Goal: Information Seeking & Learning: Learn about a topic

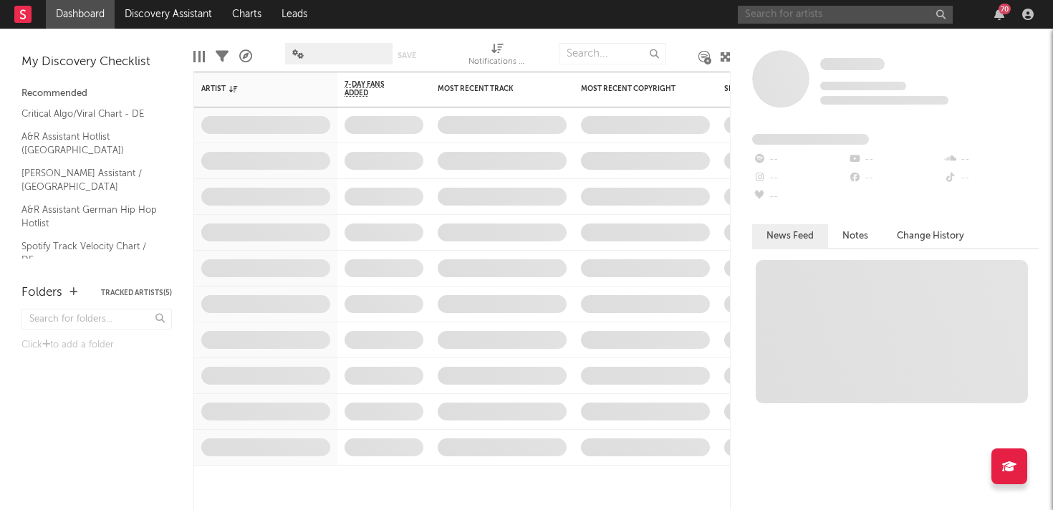
click at [861, 21] on input "text" at bounding box center [845, 15] width 215 height 18
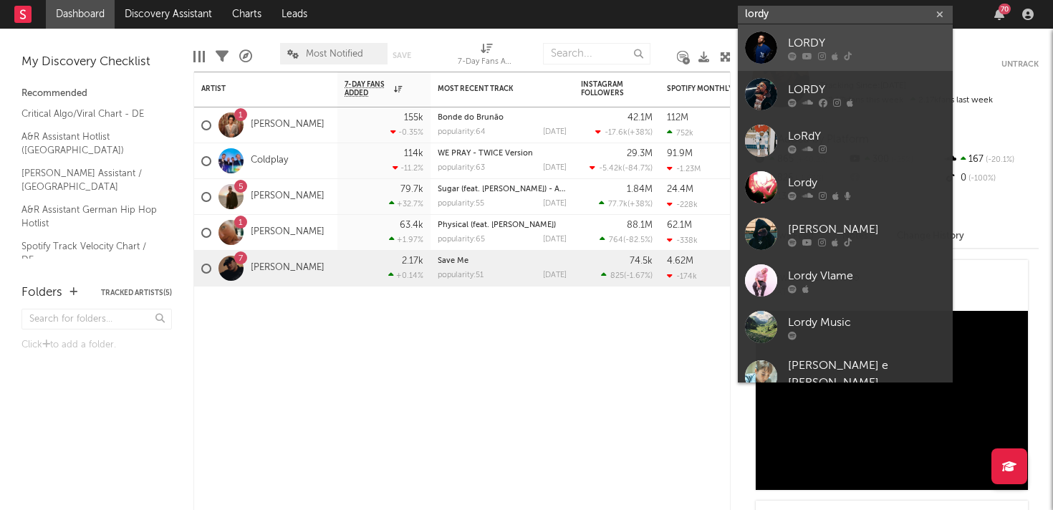
type input "lordy"
click at [845, 54] on icon at bounding box center [848, 56] width 8 height 9
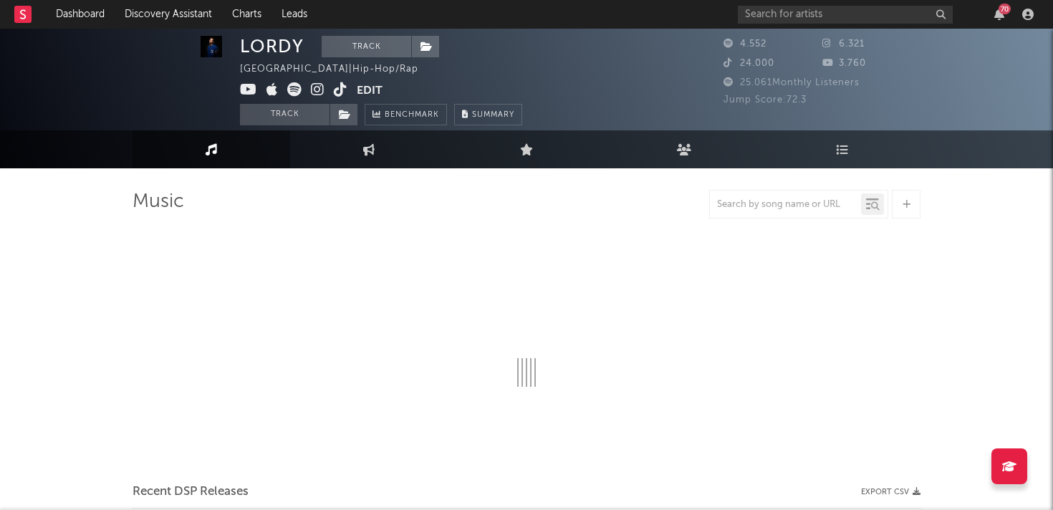
select select "6m"
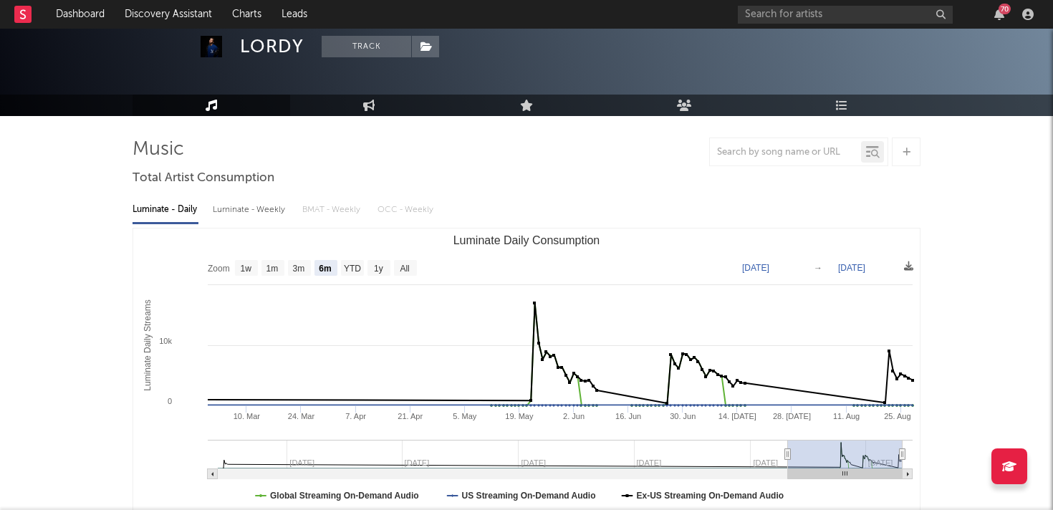
scroll to position [54, 0]
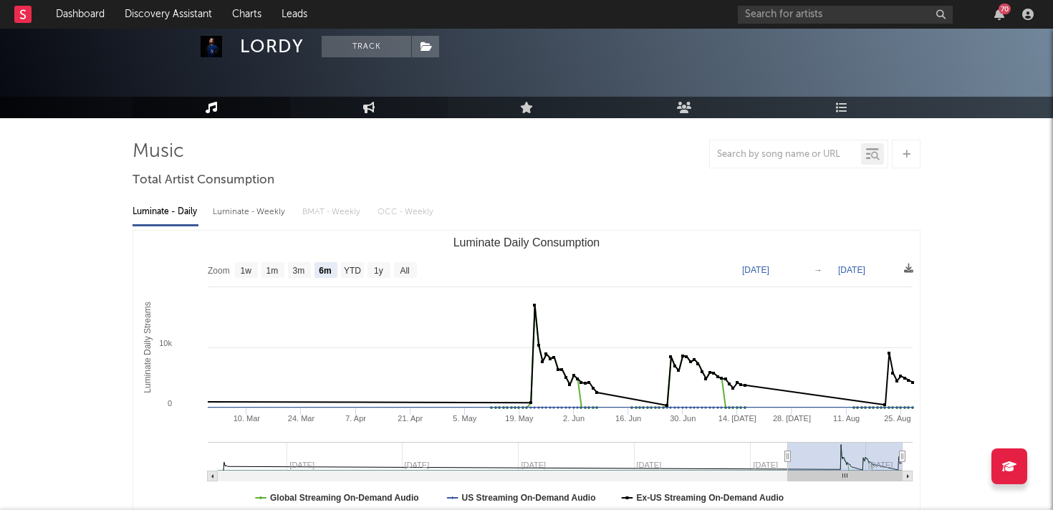
click at [340, 112] on link "Engagement" at bounding box center [369, 107] width 158 height 21
select select "1w"
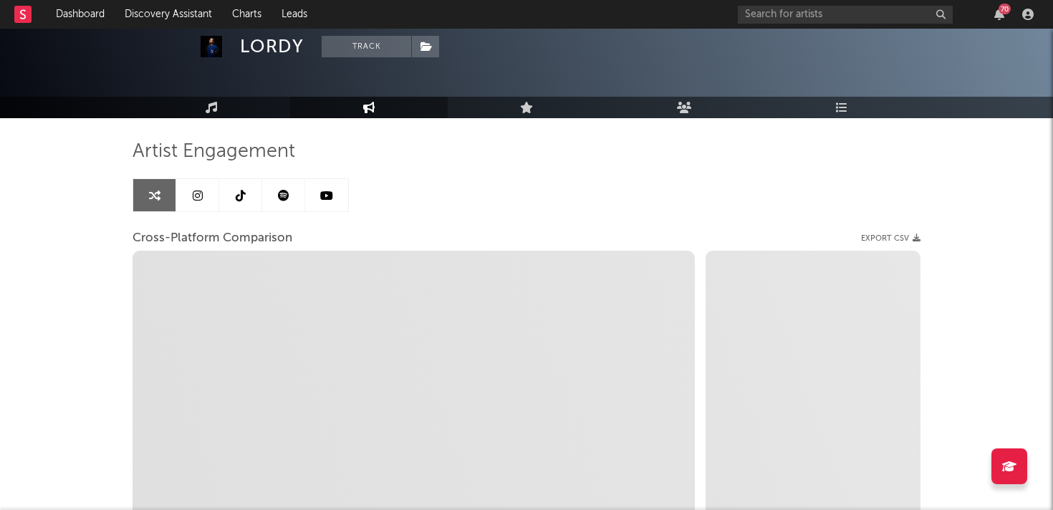
click at [198, 193] on icon at bounding box center [198, 195] width 10 height 11
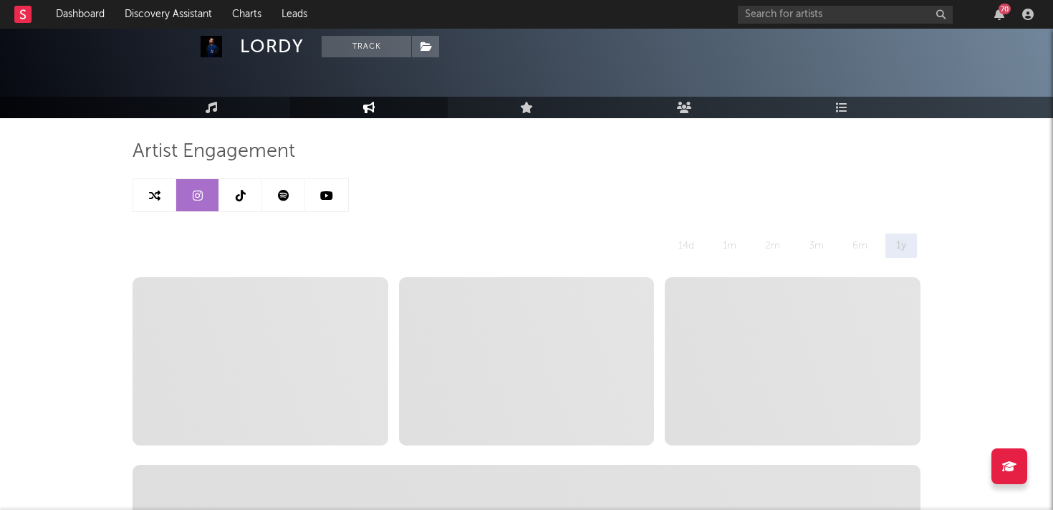
select select "6m"
